Goal: Task Accomplishment & Management: Manage account settings

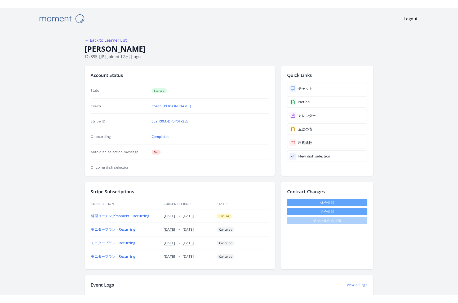
scroll to position [12, 0]
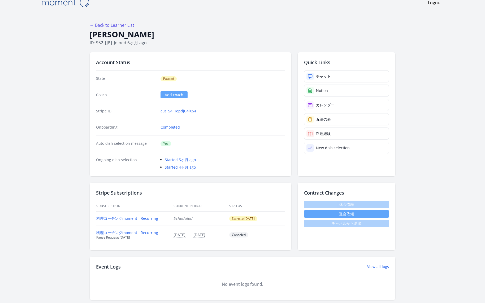
scroll to position [8, 0]
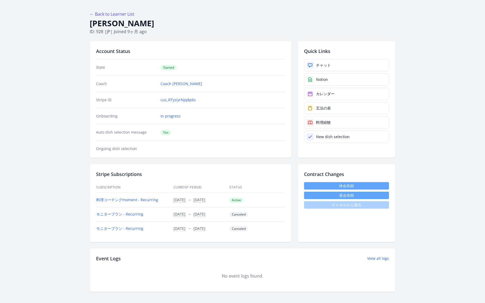
scroll to position [17, 0]
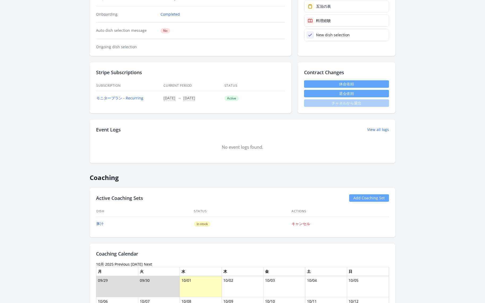
scroll to position [117, 0]
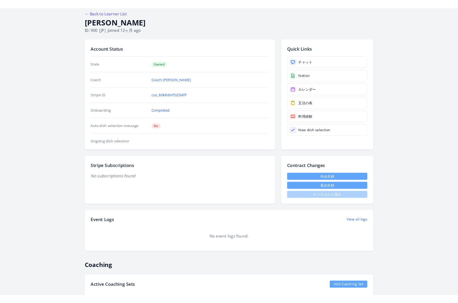
scroll to position [27, 0]
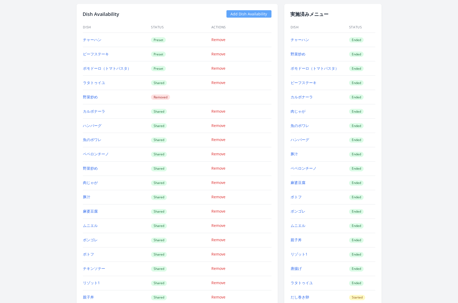
scroll to position [566, 0]
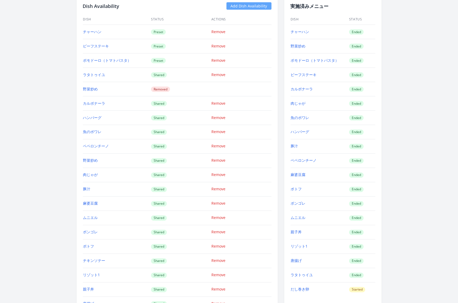
click at [250, 7] on link "Add Dish Availability" at bounding box center [249, 5] width 45 height 7
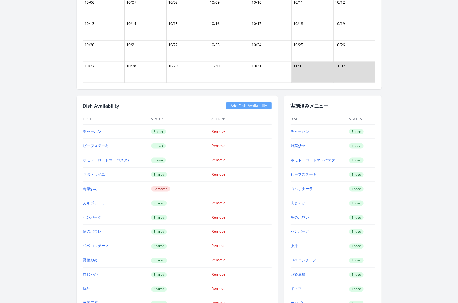
scroll to position [440, 0]
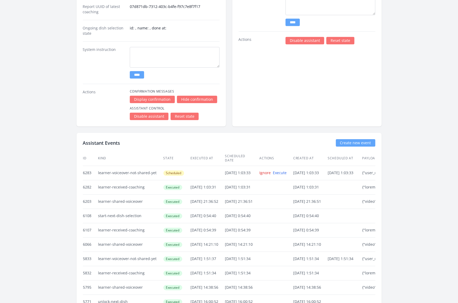
scroll to position [1012, 0]
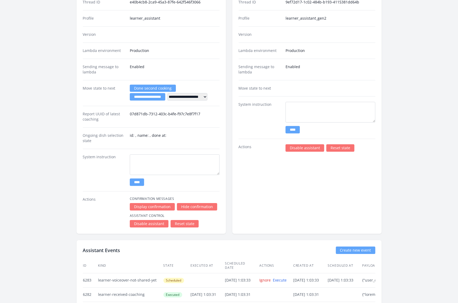
click at [304, 144] on link "Disable assistant" at bounding box center [305, 147] width 39 height 7
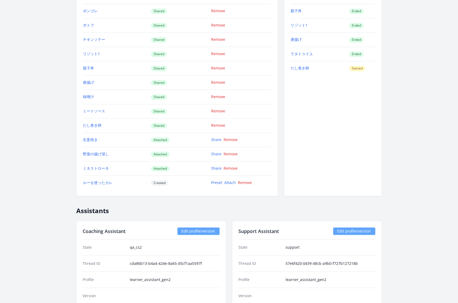
scroll to position [763, 0]
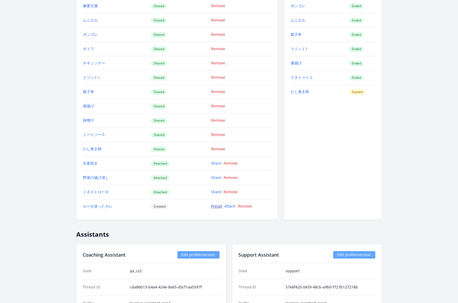
click at [216, 204] on link "Preset" at bounding box center [216, 206] width 11 height 5
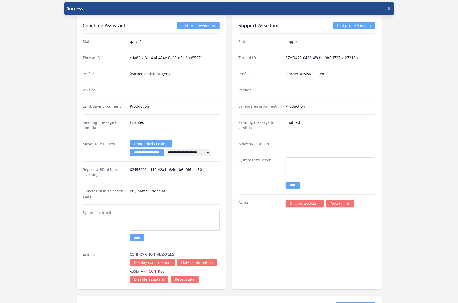
scroll to position [996, 0]
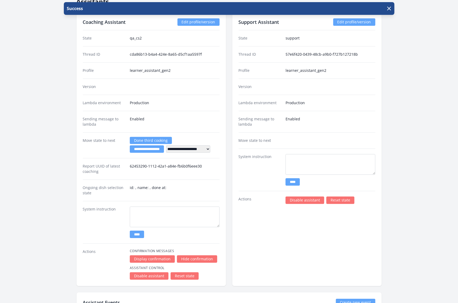
click at [300, 196] on link "Disable assistant" at bounding box center [305, 199] width 39 height 7
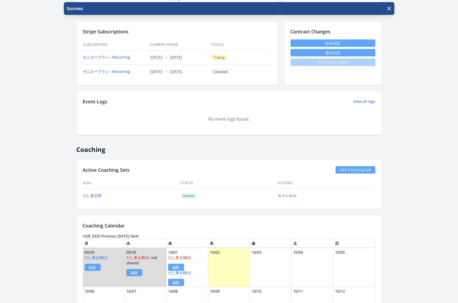
scroll to position [181, 0]
